Goal: Ask a question: Seek information or help from site administrators or community

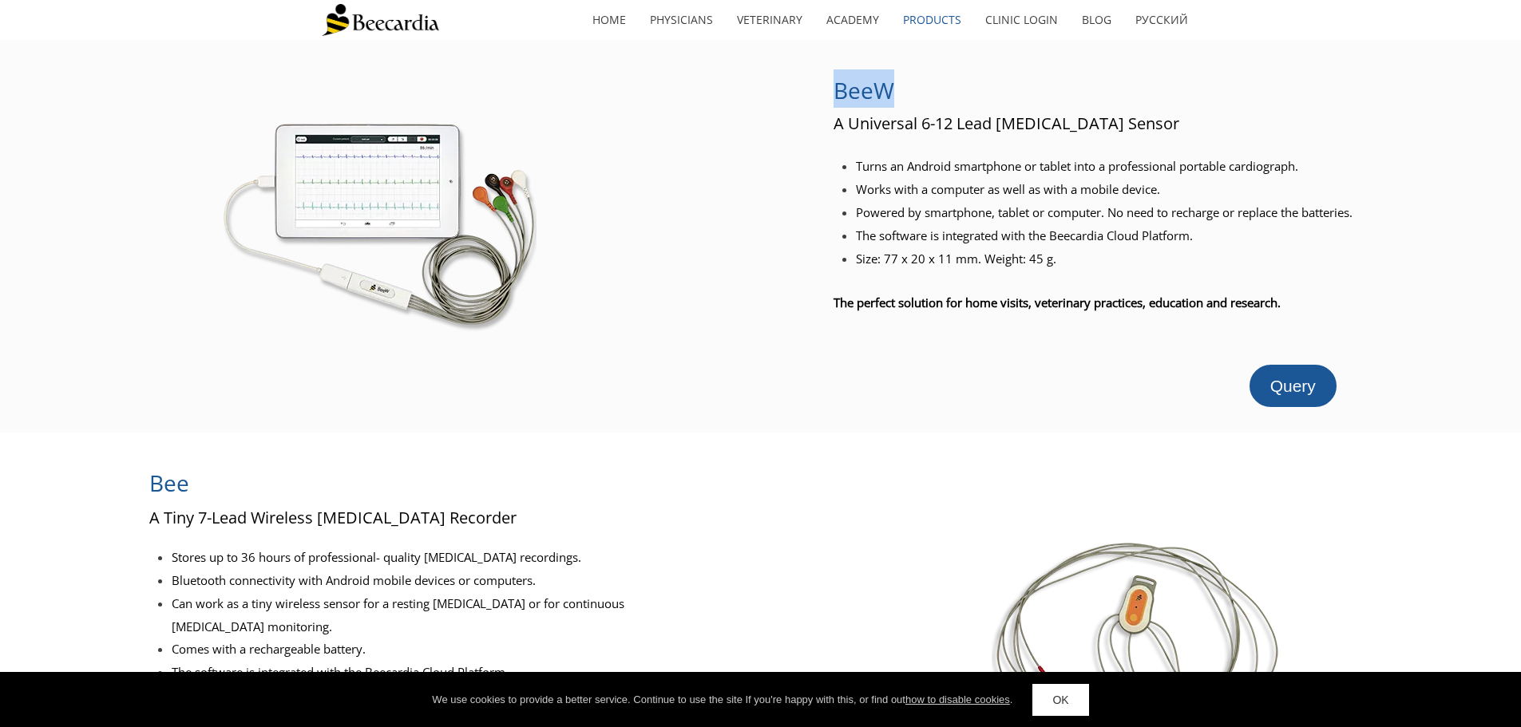
drag, startPoint x: 898, startPoint y: 85, endPoint x: 835, endPoint y: 96, distance: 63.1
click at [835, 96] on h2 "BeeW" at bounding box center [1098, 88] width 529 height 38
copy span "BeeW"
click at [1284, 387] on span "Query" at bounding box center [1293, 386] width 46 height 18
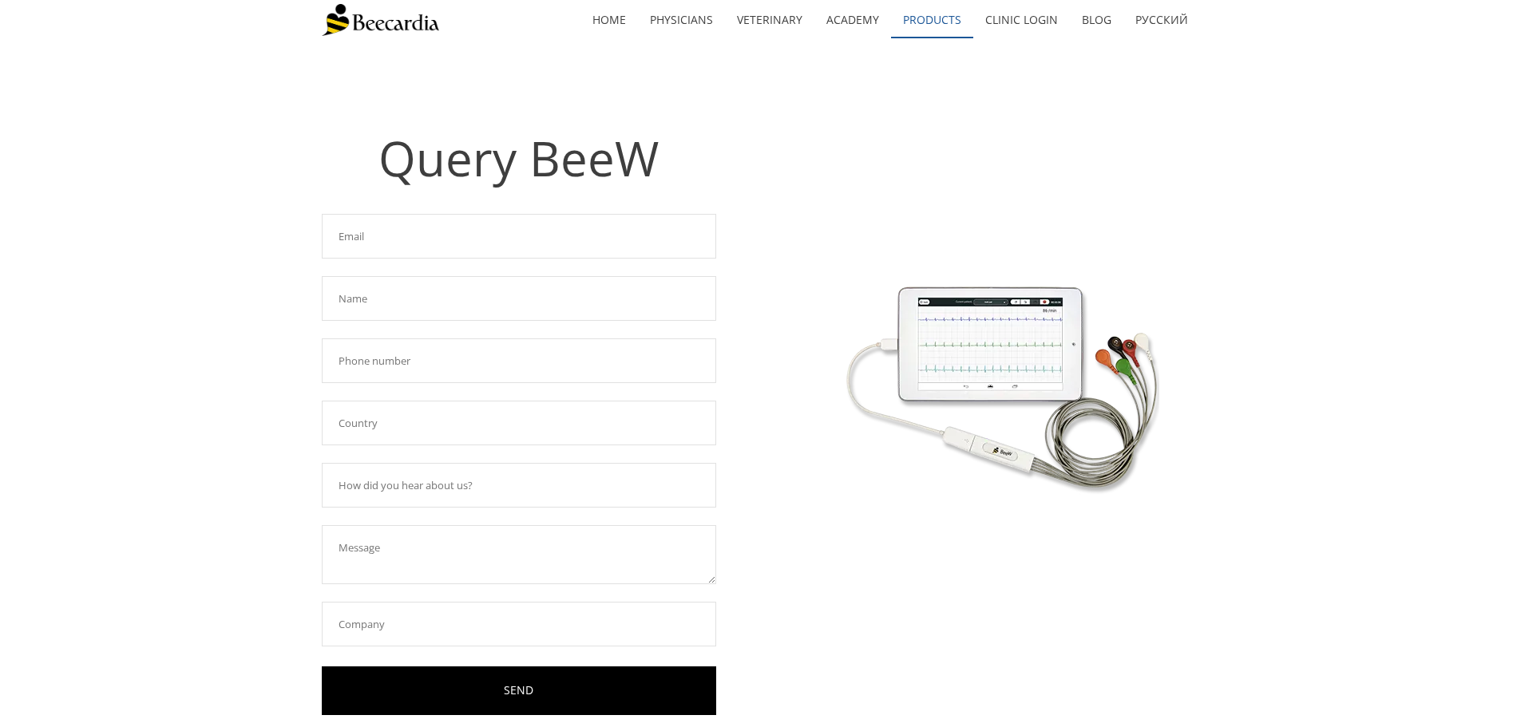
click at [918, 18] on link "Products" at bounding box center [932, 20] width 82 height 37
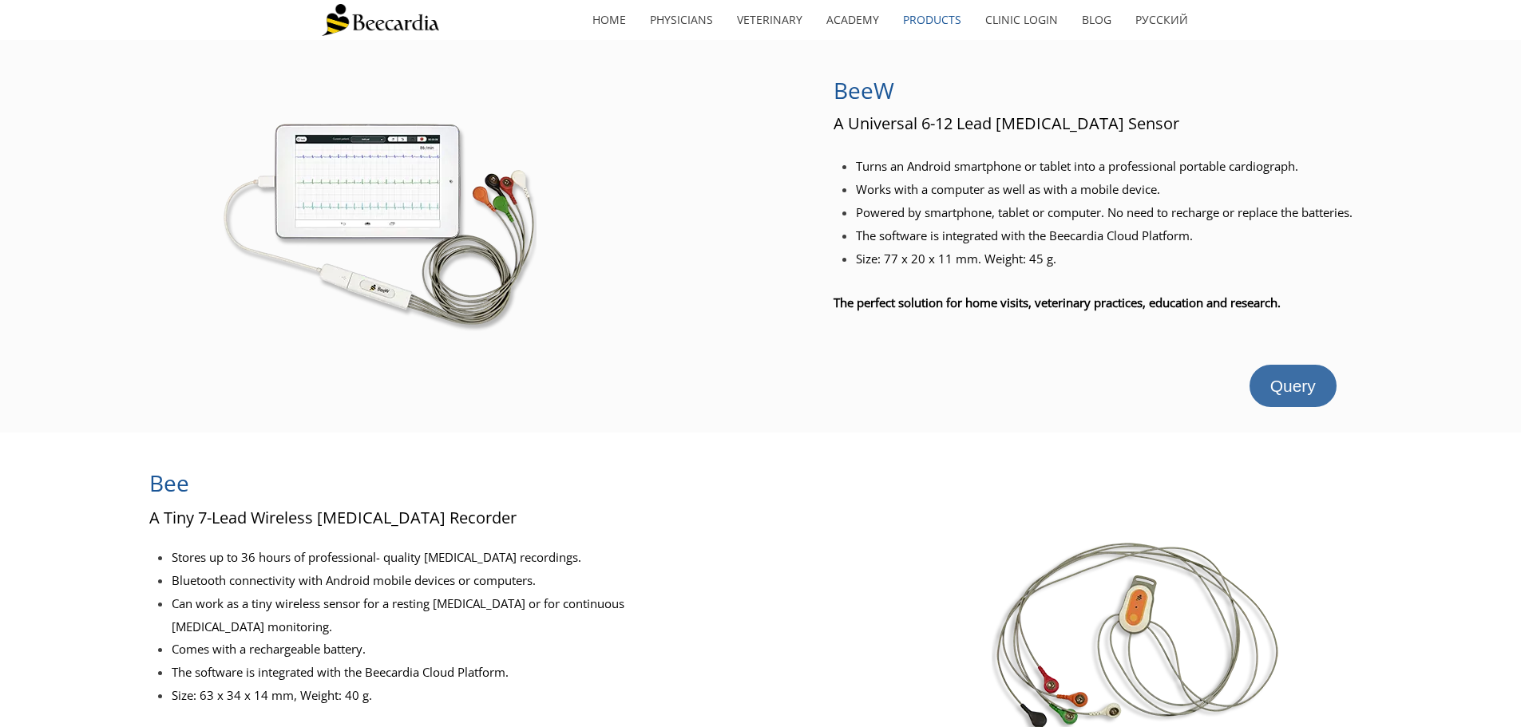
click at [1295, 379] on span "Query" at bounding box center [1293, 386] width 46 height 18
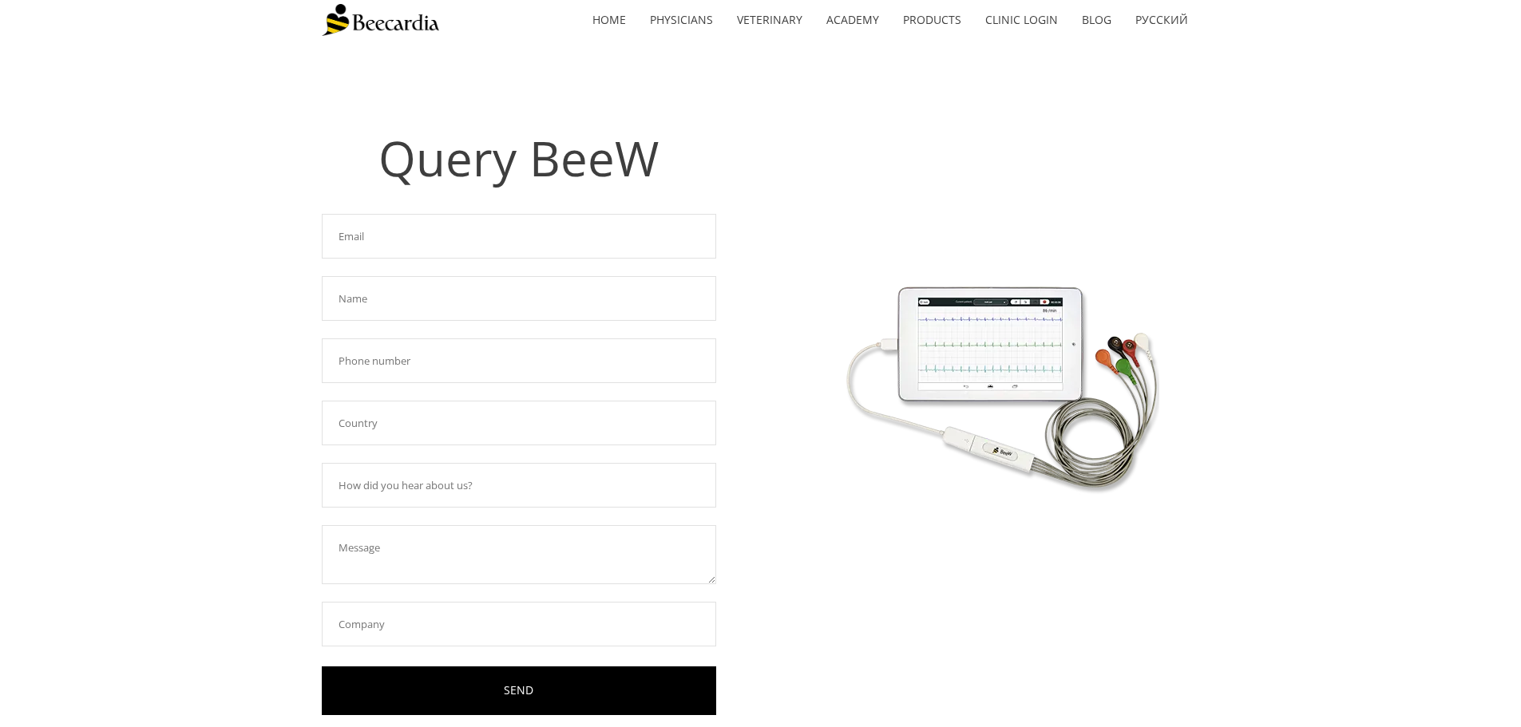
click at [353, 239] on input "text" at bounding box center [519, 236] width 394 height 45
type input "[PERSON_NAME][EMAIL_ADDRESS][DOMAIN_NAME]"
type input "[PERSON_NAME]"
type input "7075464646"
type input "[GEOGRAPHIC_DATA]"
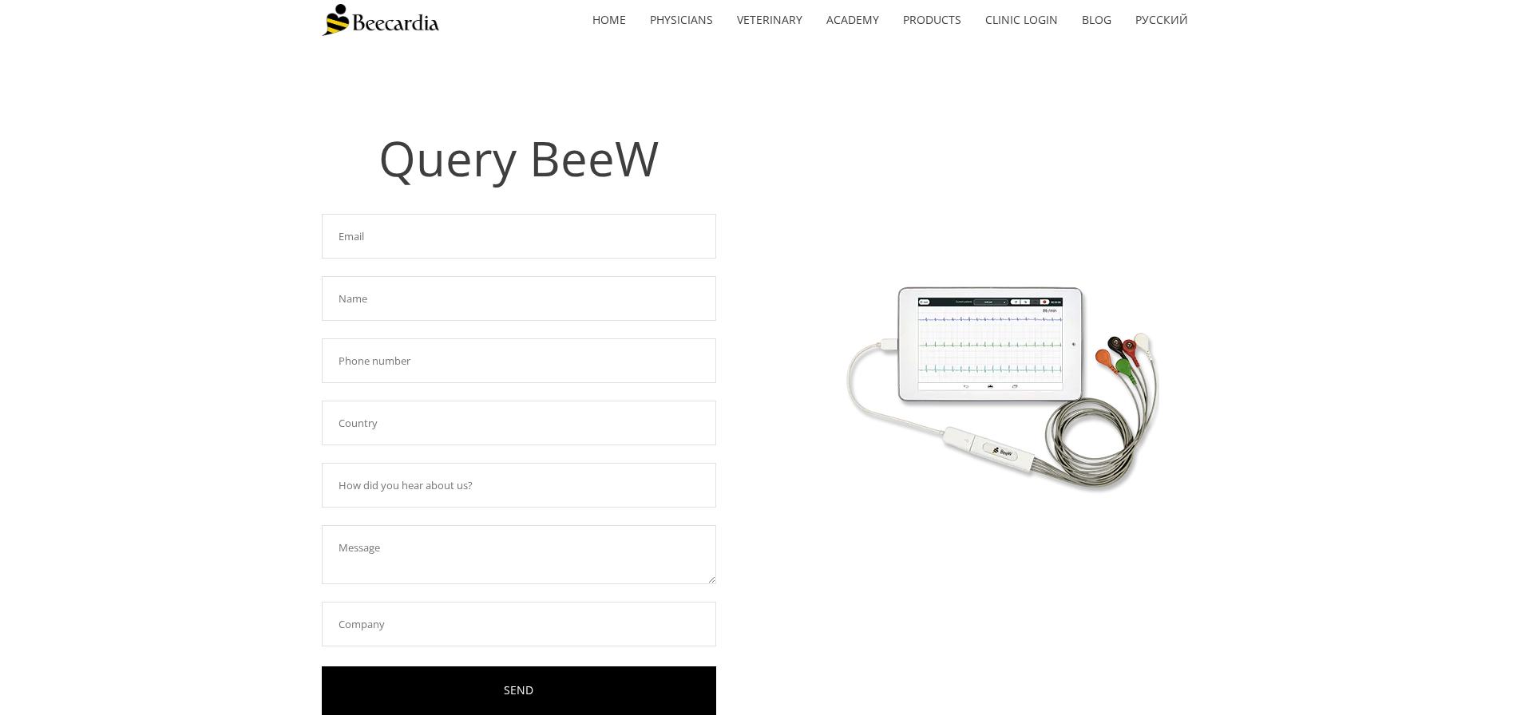
type input "Wise and Wonderful Integrative Veterinary Center"
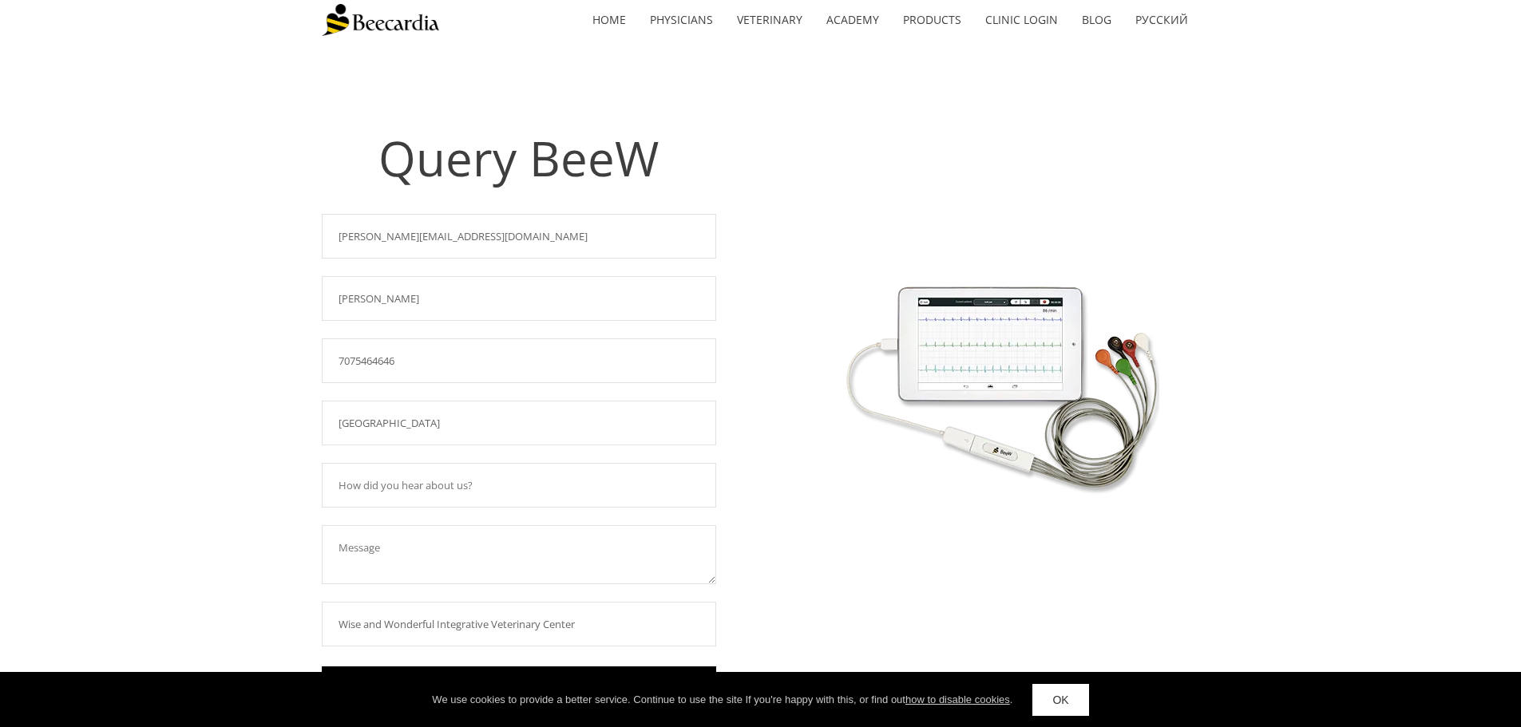
drag, startPoint x: 421, startPoint y: 360, endPoint x: 96, endPoint y: 351, distance: 325.1
click at [96, 351] on div "Query BeeW Required field! [PERSON_NAME][EMAIL_ADDRESS][DOMAIN_NAME] Required f…" at bounding box center [760, 413] width 1521 height 747
click at [155, 400] on div "Query BeeW Required field! [PERSON_NAME][EMAIL_ADDRESS][DOMAIN_NAME] Required f…" at bounding box center [760, 413] width 1521 height 747
click at [467, 497] on input "text" at bounding box center [519, 485] width 394 height 45
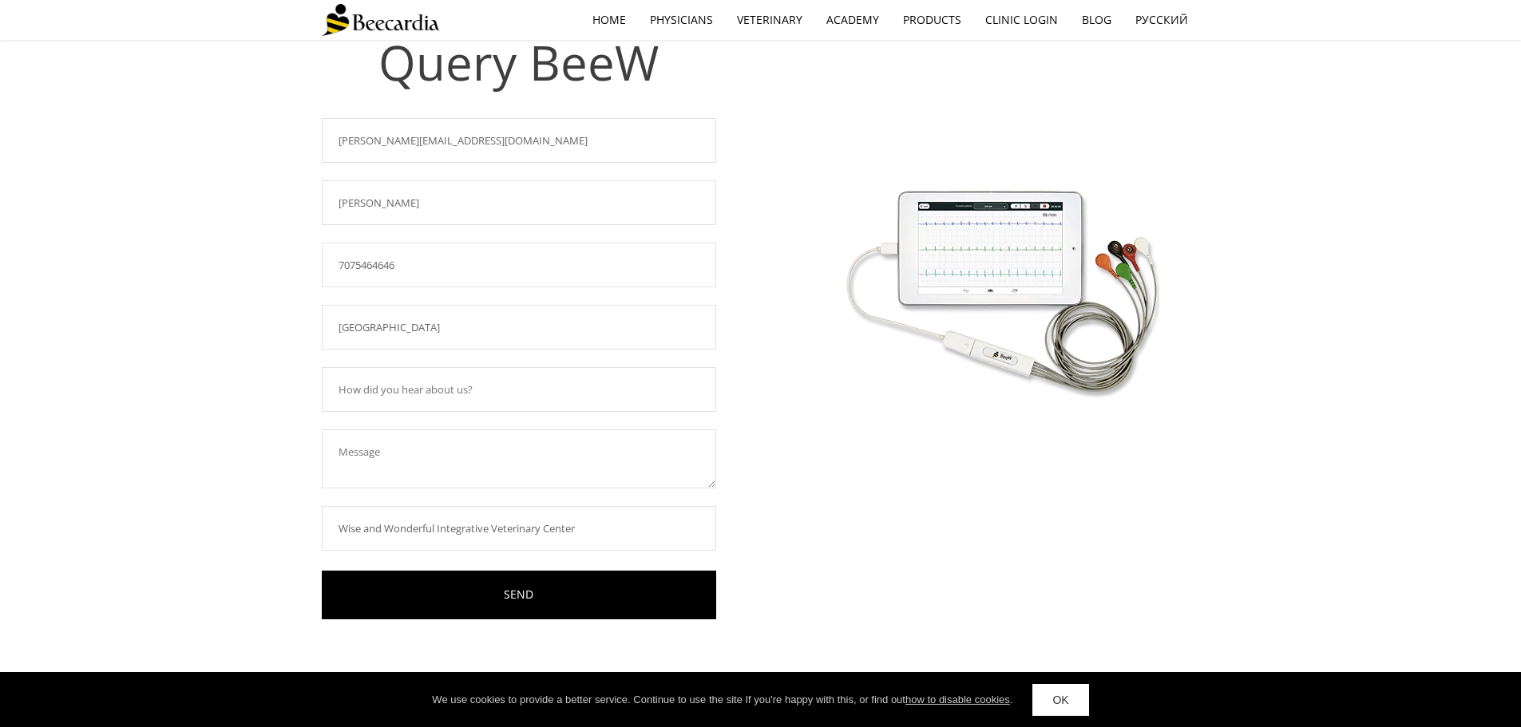
scroll to position [236, 0]
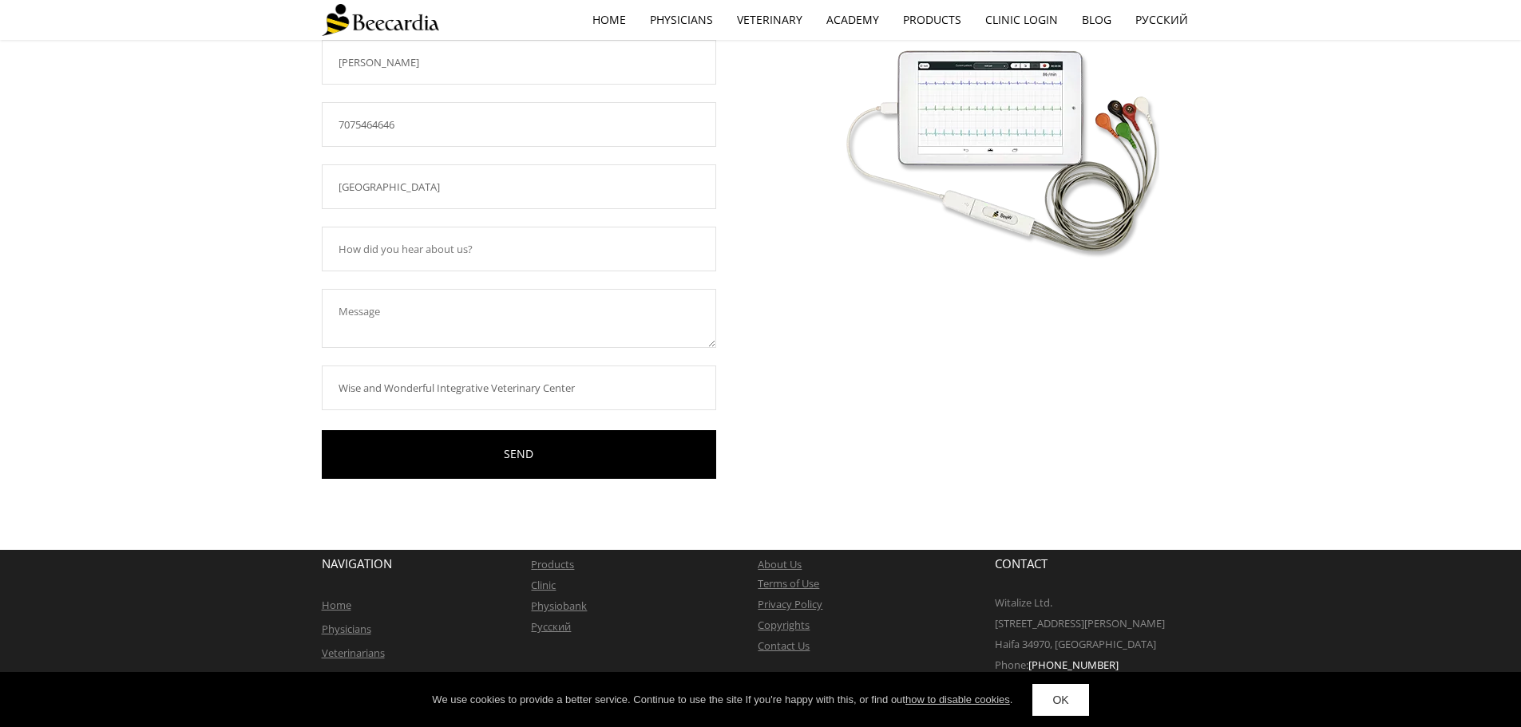
click at [434, 316] on textarea at bounding box center [519, 318] width 394 height 59
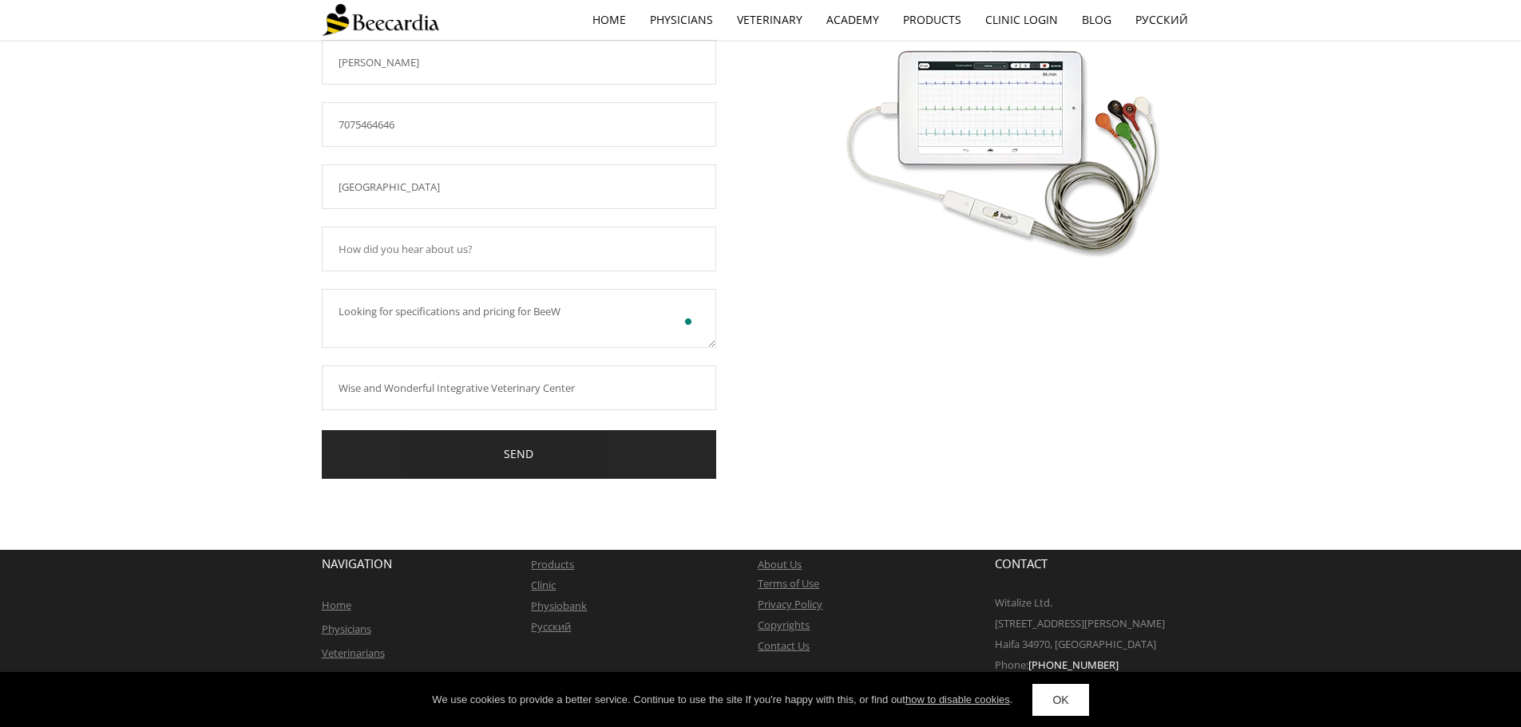
type textarea "Looking for specifications and pricing for BeeW"
click at [467, 449] on link "SEND" at bounding box center [519, 454] width 394 height 49
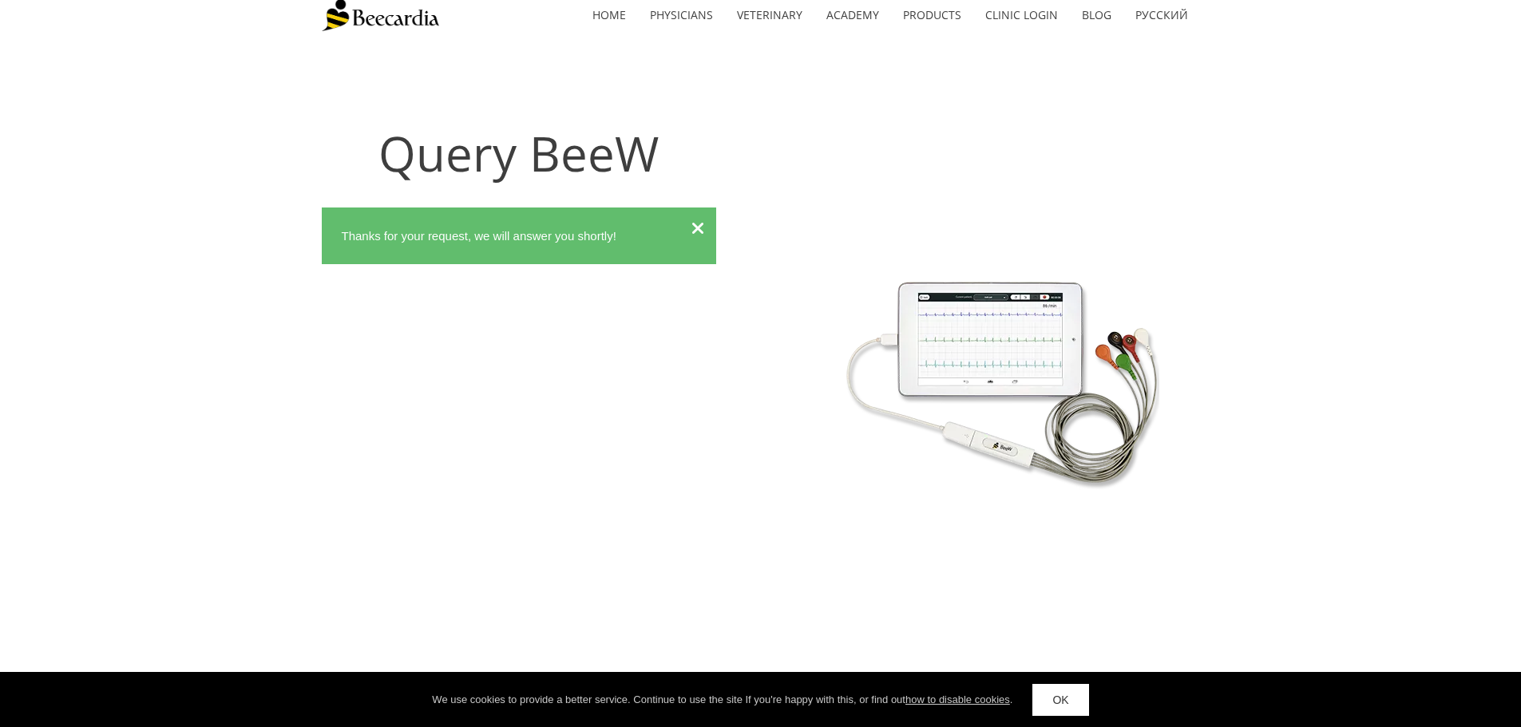
scroll to position [0, 0]
